Goal: Navigation & Orientation: Find specific page/section

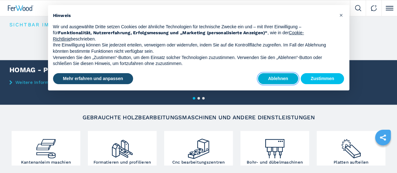
click at [285, 81] on button "Ablehnen" at bounding box center [278, 78] width 40 height 11
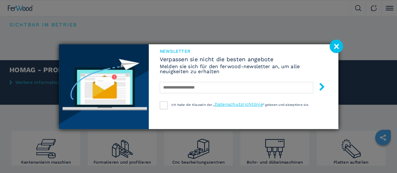
click at [339, 48] on image at bounding box center [337, 47] width 14 height 14
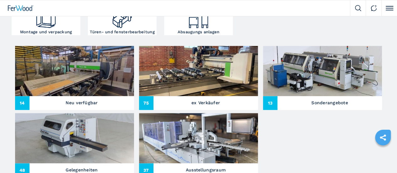
scroll to position [220, 0]
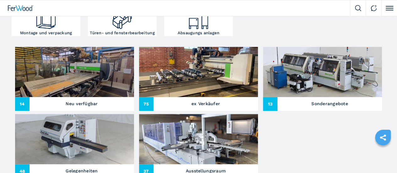
click at [58, 97] on img at bounding box center [74, 72] width 119 height 50
click at [66, 108] on h3 "Neu verfügbar" at bounding box center [82, 103] width 32 height 9
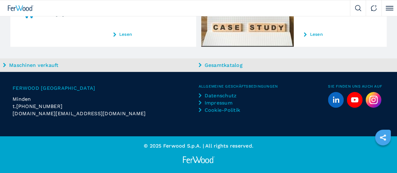
scroll to position [1853, 0]
click at [0, 0] on button "2" at bounding box center [0, 0] width 0 height 0
click at [0, 0] on span "2" at bounding box center [0, 0] width 0 height 0
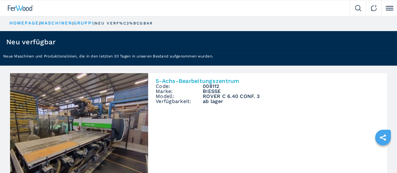
click at [0, 0] on li "Maschinen" at bounding box center [0, 0] width 0 height 0
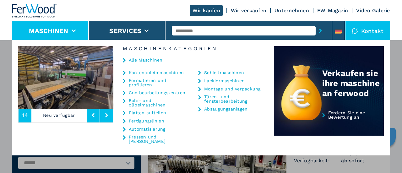
click at [211, 81] on link "Lackiermaschinen" at bounding box center [224, 81] width 41 height 4
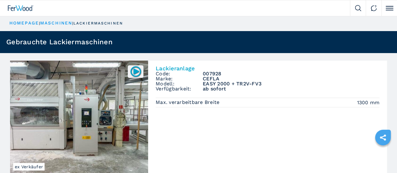
click at [0, 0] on li "Maschinen" at bounding box center [0, 0] width 0 height 0
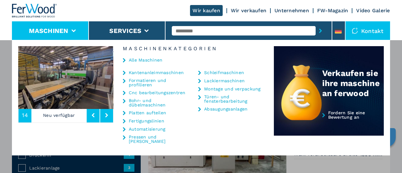
click at [151, 135] on link "Pressen und [PERSON_NAME]" at bounding box center [159, 139] width 61 height 9
click at [126, 135] on div "Pressen und [PERSON_NAME]" at bounding box center [156, 139] width 67 height 9
click at [124, 135] on icon at bounding box center [124, 137] width 3 height 4
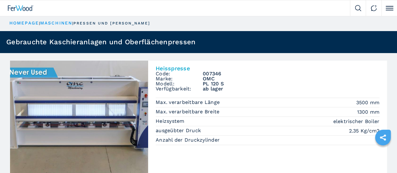
click at [0, 0] on button "Services" at bounding box center [0, 0] width 0 height 0
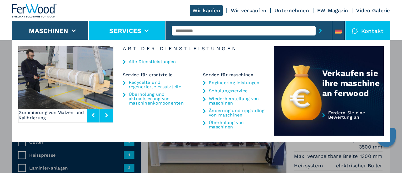
click at [291, 10] on link "Unternehmen" at bounding box center [292, 11] width 35 height 6
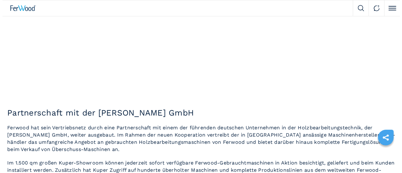
scroll to position [188, 0]
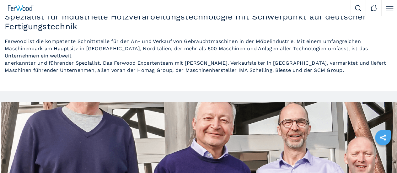
click at [0, 0] on li "Maschinen" at bounding box center [0, 0] width 0 height 0
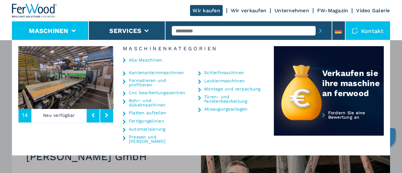
click at [127, 11] on div "Wir kaufen Wir verkaufen Unternehmen FW-Magazin Video Galerie" at bounding box center [201, 10] width 378 height 21
click at [255, 10] on link "Wir verkaufen" at bounding box center [248, 11] width 35 height 6
